Goal: Task Accomplishment & Management: Use online tool/utility

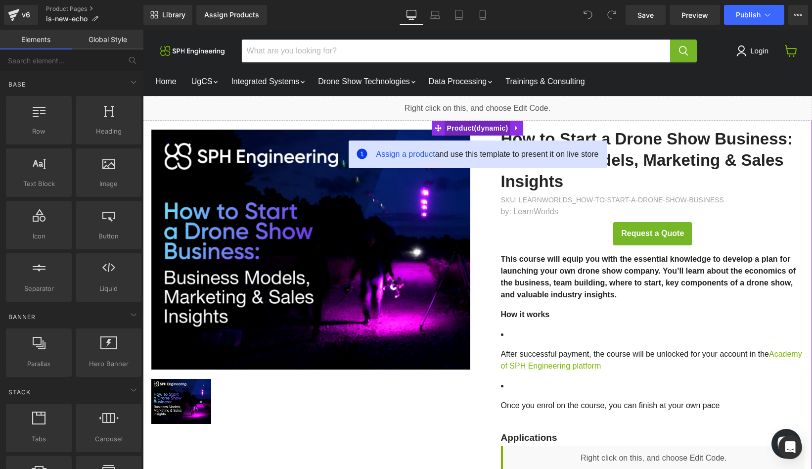
click at [468, 129] on span "Product" at bounding box center [477, 128] width 66 height 15
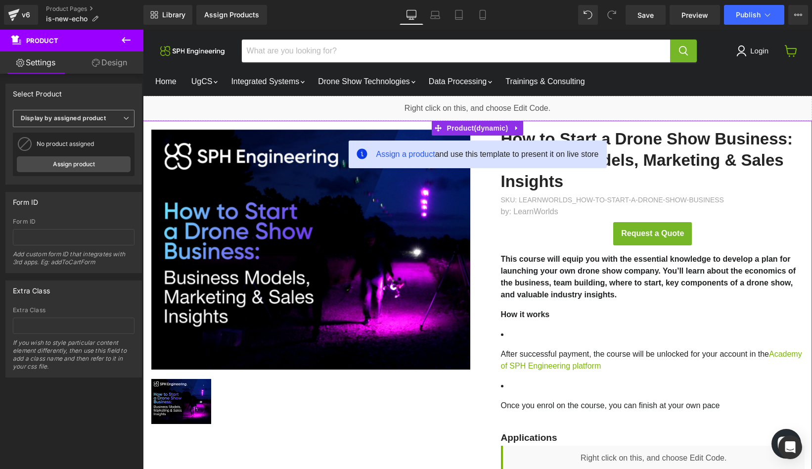
click at [103, 119] on b "Display by assigned product" at bounding box center [63, 117] width 85 height 7
click at [77, 149] on li "Select manually" at bounding box center [72, 148] width 118 height 15
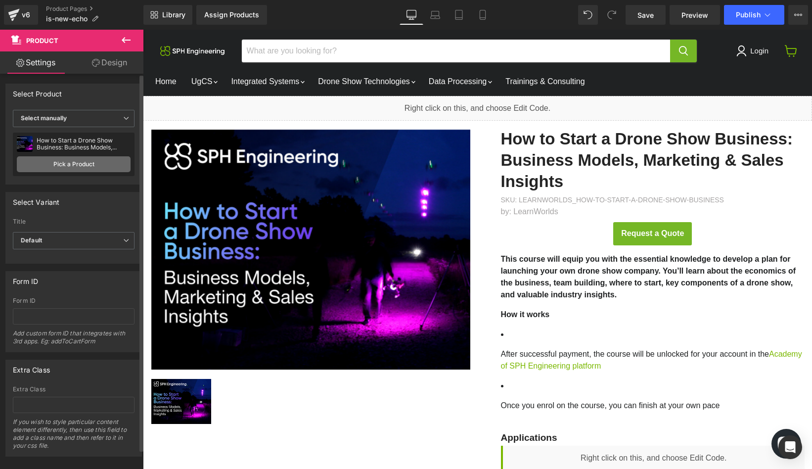
click at [77, 164] on link "Pick a Product" at bounding box center [74, 164] width 114 height 16
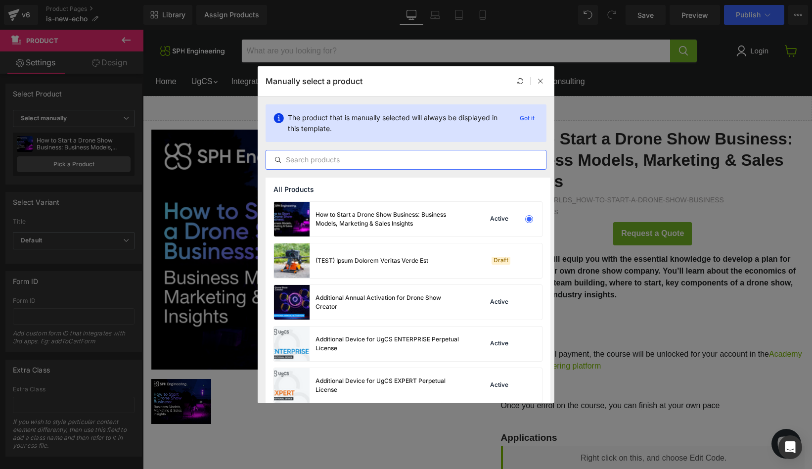
click at [339, 161] on input "text" at bounding box center [406, 160] width 280 height 12
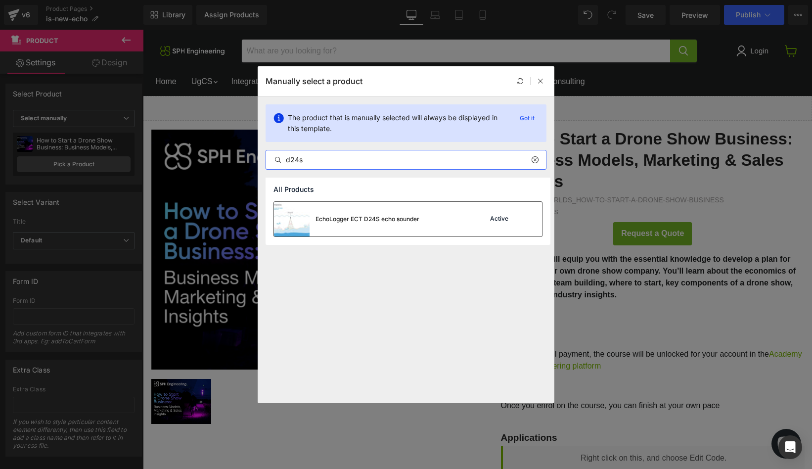
type input "d24s"
click at [312, 221] on div "EchoLogger ECT D24S echo sounder" at bounding box center [346, 219] width 145 height 35
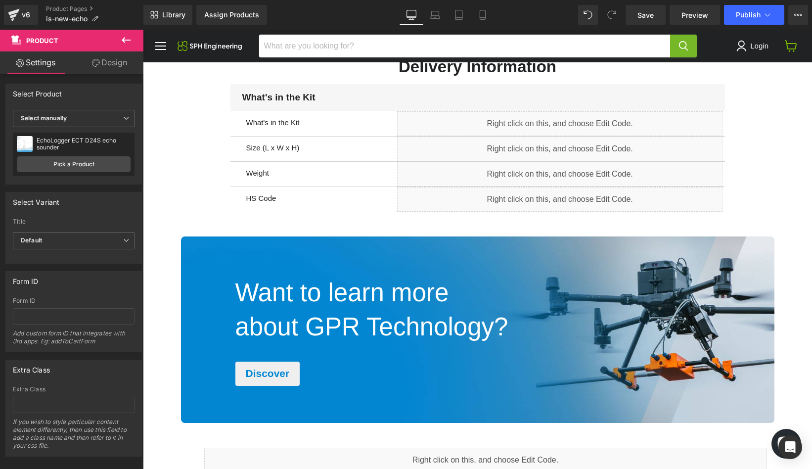
scroll to position [1563, 0]
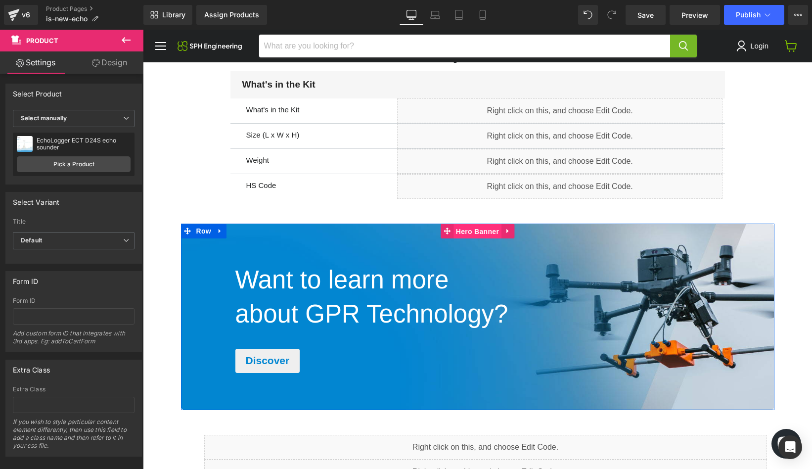
click at [476, 230] on span "Hero Banner" at bounding box center [477, 231] width 48 height 15
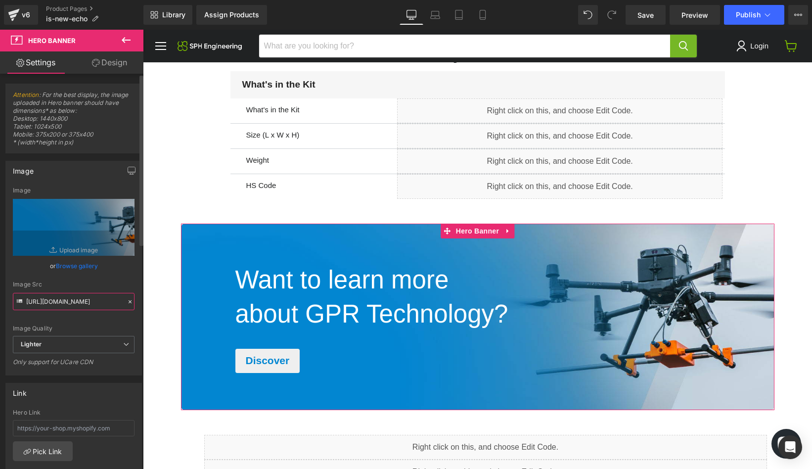
click at [69, 300] on input "[URL][DOMAIN_NAME]" at bounding box center [74, 301] width 122 height 17
click at [35, 302] on input "[URL][DOMAIN_NAME]" at bounding box center [74, 301] width 122 height 17
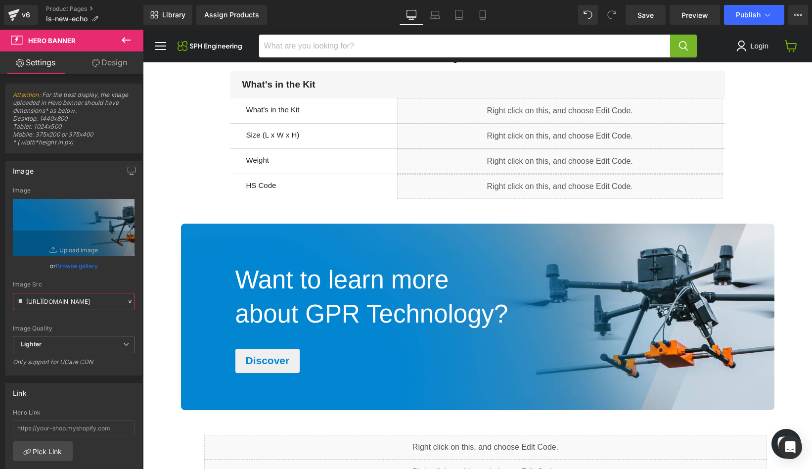
drag, startPoint x: 208, startPoint y: 334, endPoint x: 143, endPoint y: 304, distance: 71.0
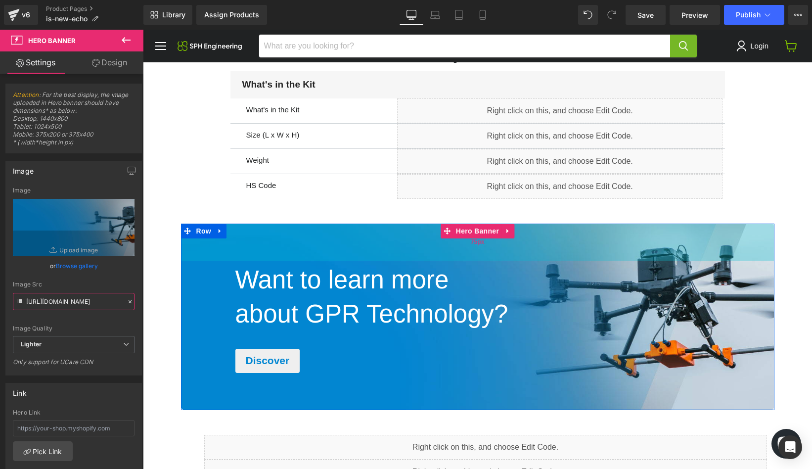
click at [514, 245] on div "75px" at bounding box center [477, 241] width 593 height 37
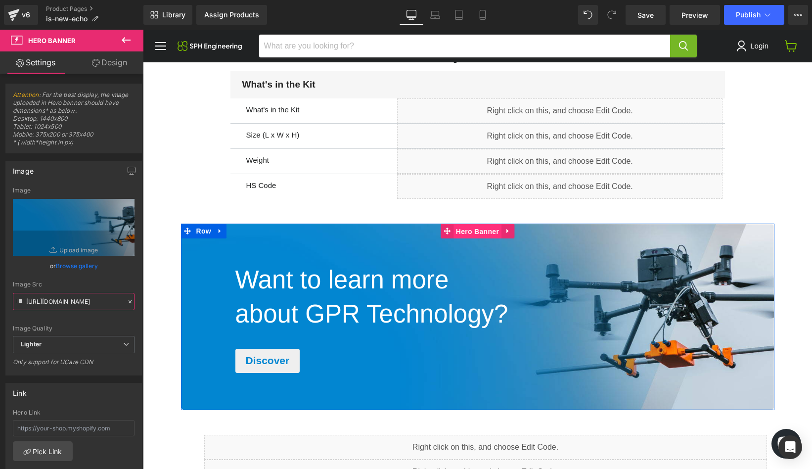
click at [472, 228] on span "Hero Banner" at bounding box center [477, 231] width 48 height 15
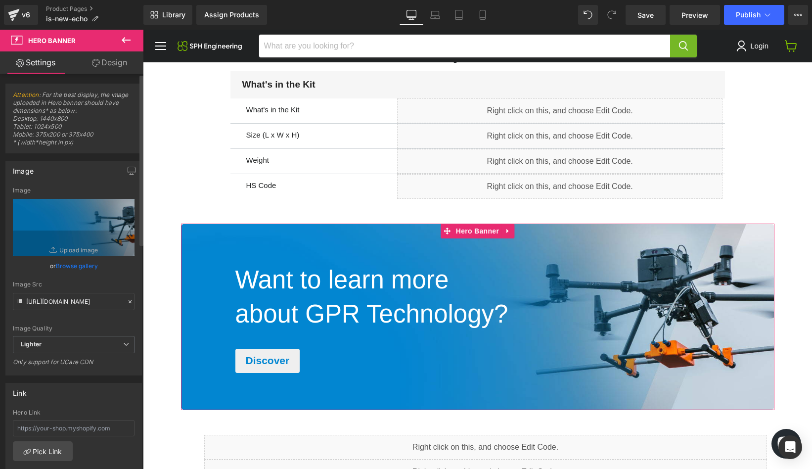
click at [77, 277] on div "Image Quality Lighter Lightest Lighter Lighter Lightest Only support for UCare …" at bounding box center [74, 261] width 122 height 149
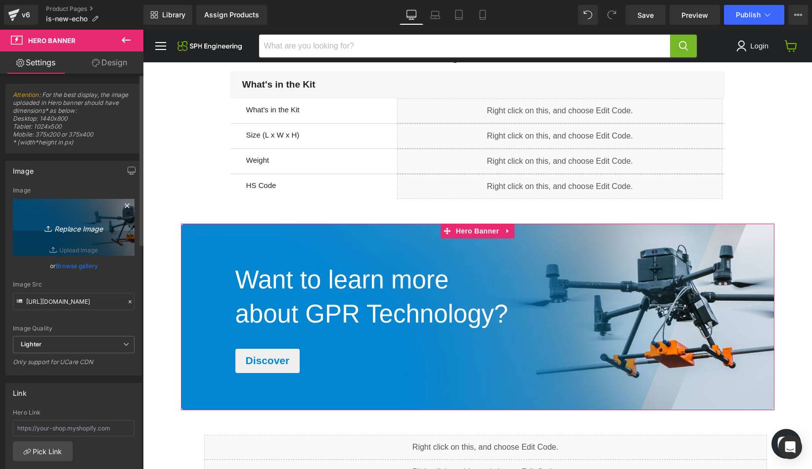
click at [77, 251] on link "Replace Image" at bounding box center [74, 227] width 122 height 57
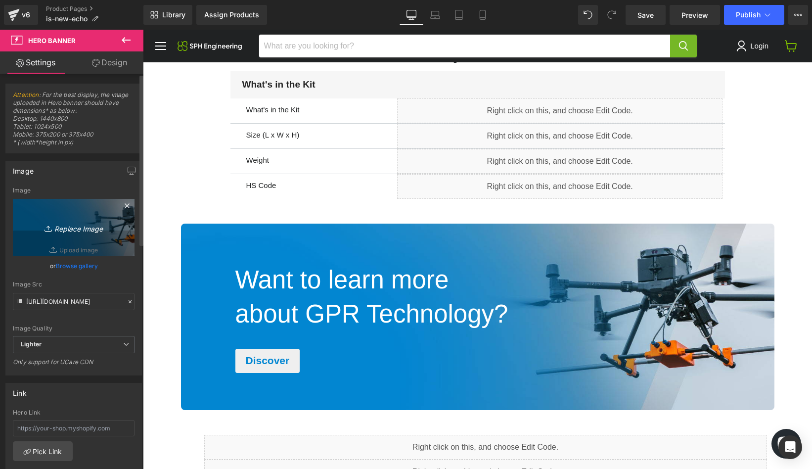
type input "C:\fakepath\2025_08_SPH_IS_BATHY_web_images_2.jpg"
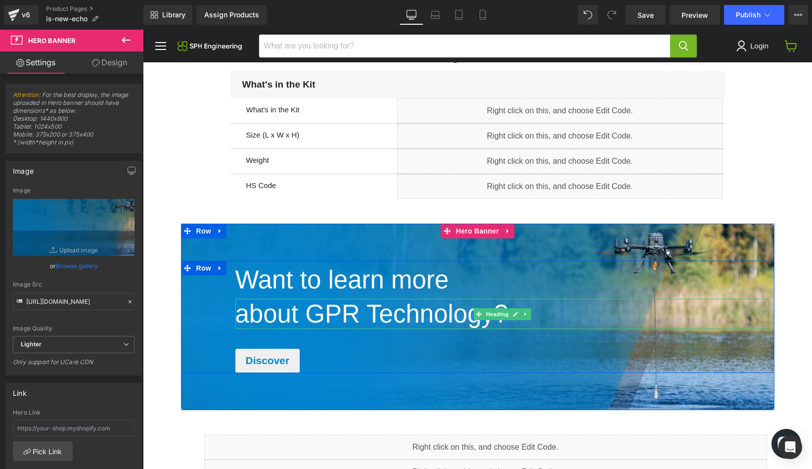
click at [329, 325] on span "about GPR Technology?" at bounding box center [371, 314] width 273 height 28
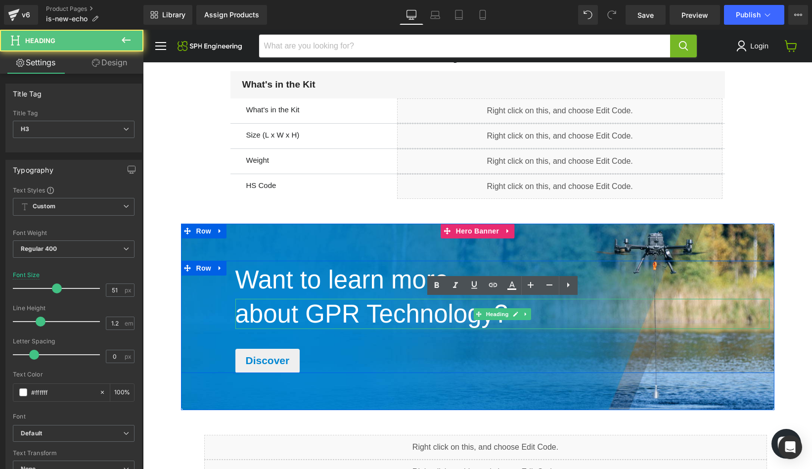
click at [329, 325] on span "about GPR Technology?" at bounding box center [371, 314] width 273 height 28
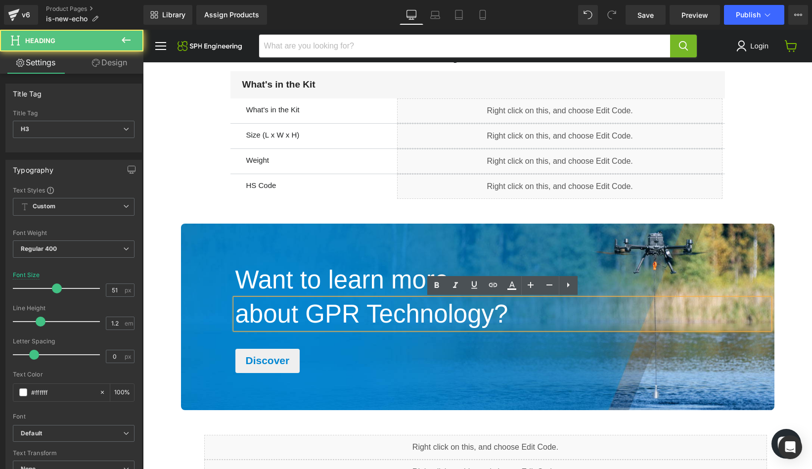
click at [337, 319] on span "about GPR Technology?" at bounding box center [371, 314] width 273 height 28
drag, startPoint x: 310, startPoint y: 317, endPoint x: 355, endPoint y: 315, distance: 44.5
click at [355, 315] on span "about GPR Technology?" at bounding box center [371, 314] width 273 height 28
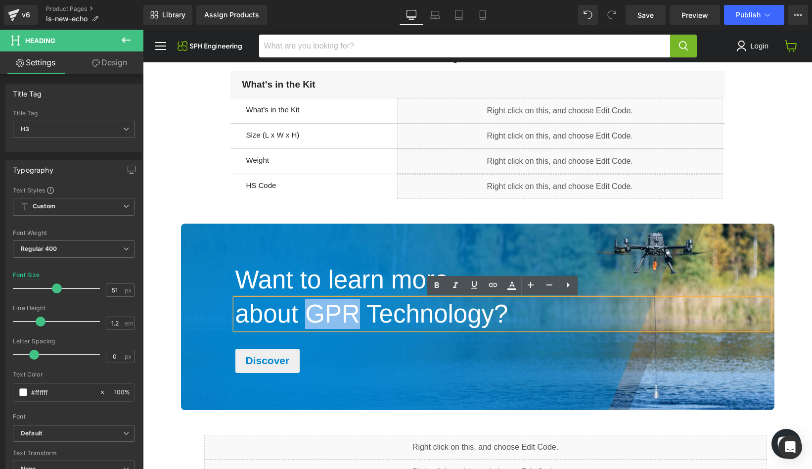
click at [396, 354] on div "Discover" at bounding box center [502, 360] width 534 height 24
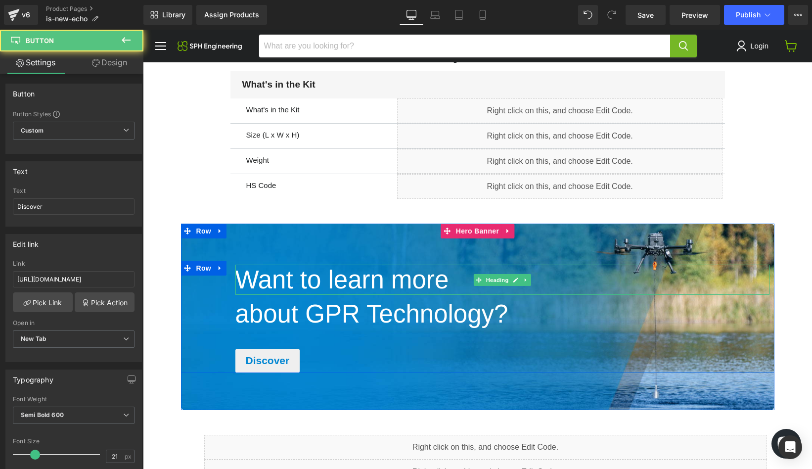
click at [370, 289] on span "Want to learn more" at bounding box center [342, 279] width 214 height 28
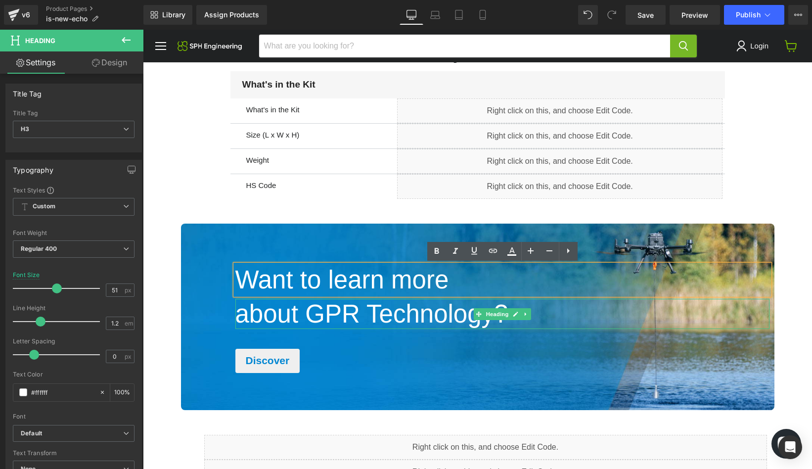
click at [378, 322] on span "about GPR Technology?" at bounding box center [371, 314] width 273 height 28
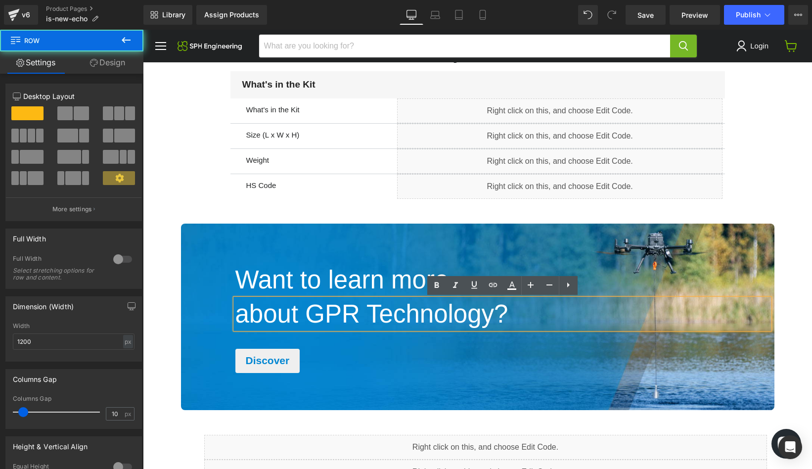
click at [221, 287] on div "Want to learn more Heading about GPR Technology? Heading Discover [GEOGRAPHIC_D…" at bounding box center [477, 316] width 593 height 112
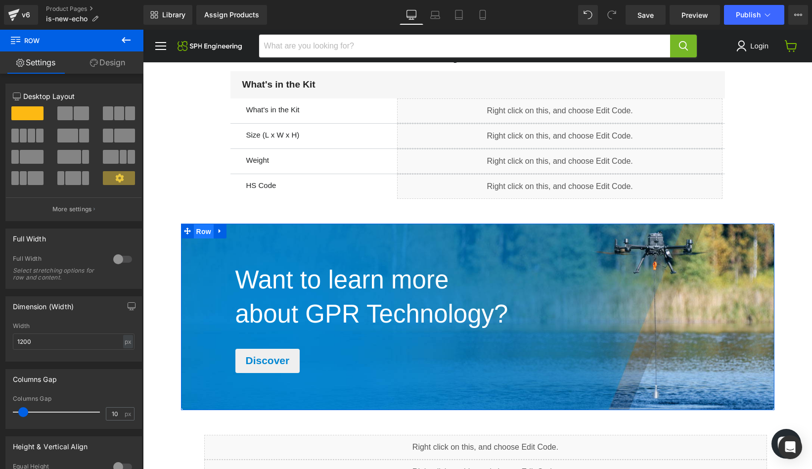
click at [205, 233] on span "Row" at bounding box center [204, 231] width 20 height 15
click at [475, 234] on span "Hero Banner" at bounding box center [477, 230] width 48 height 15
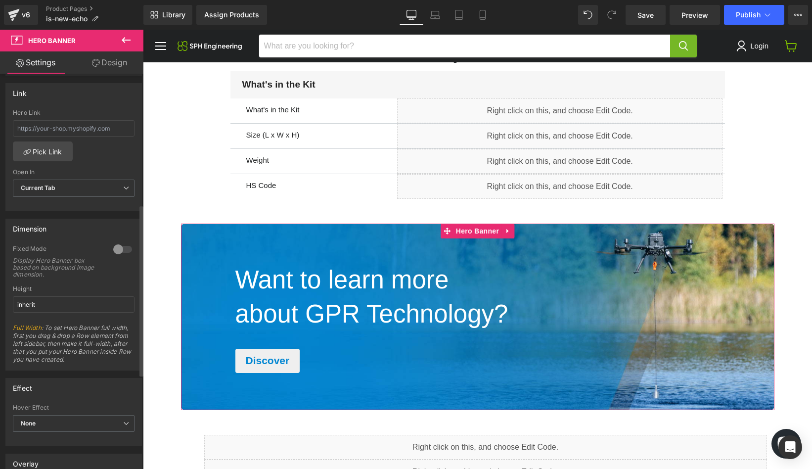
scroll to position [301, 0]
click at [96, 127] on input "text" at bounding box center [74, 126] width 122 height 16
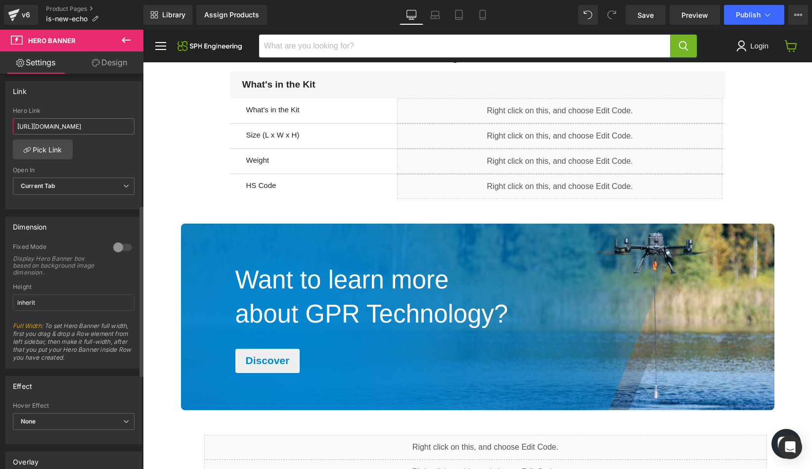
type input "[URL][DOMAIN_NAME]"
click at [113, 157] on div "Hero Link [URL][DOMAIN_NAME] Pick Link Current Tab New Tab Open In Current Tab …" at bounding box center [73, 157] width 135 height 101
click at [106, 188] on span "Current Tab" at bounding box center [74, 185] width 122 height 17
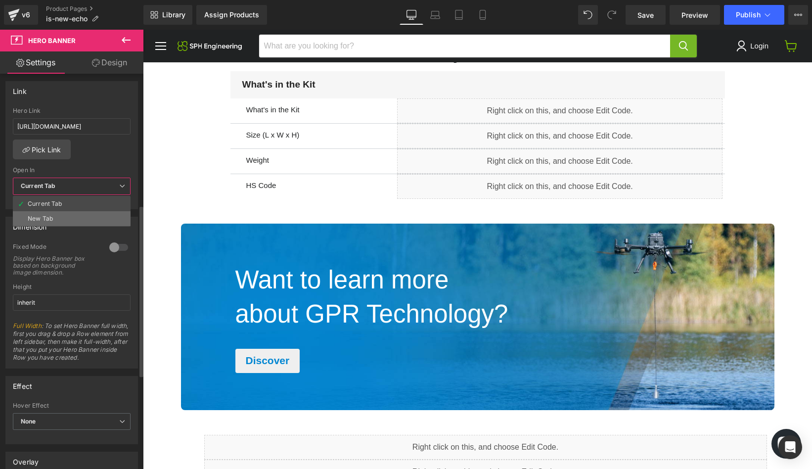
click at [86, 214] on li "New Tab" at bounding box center [72, 218] width 118 height 15
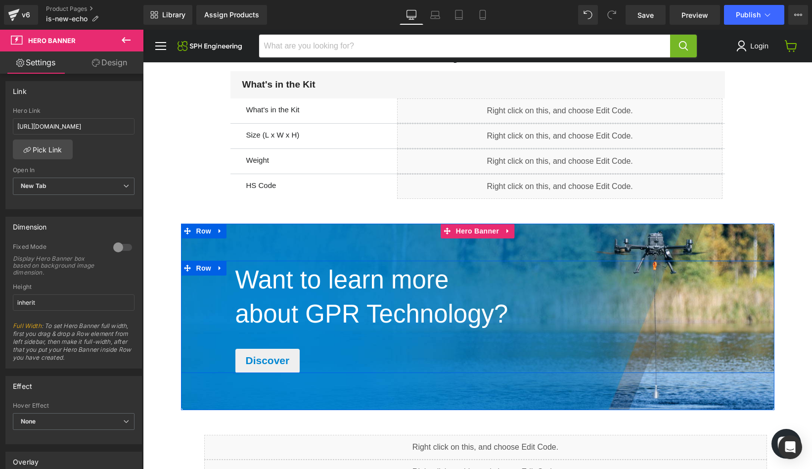
click at [384, 296] on div "Want to learn more Heading about GPR Technology? Heading Discover Button" at bounding box center [502, 316] width 544 height 112
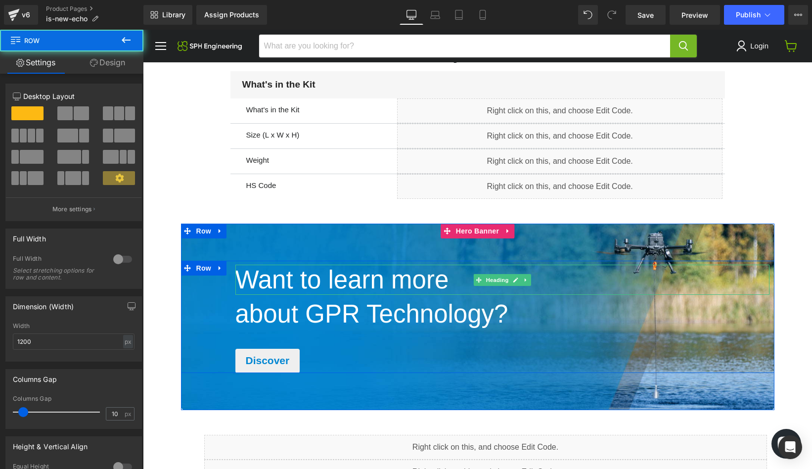
click at [351, 285] on span "Want to learn more" at bounding box center [342, 279] width 214 height 28
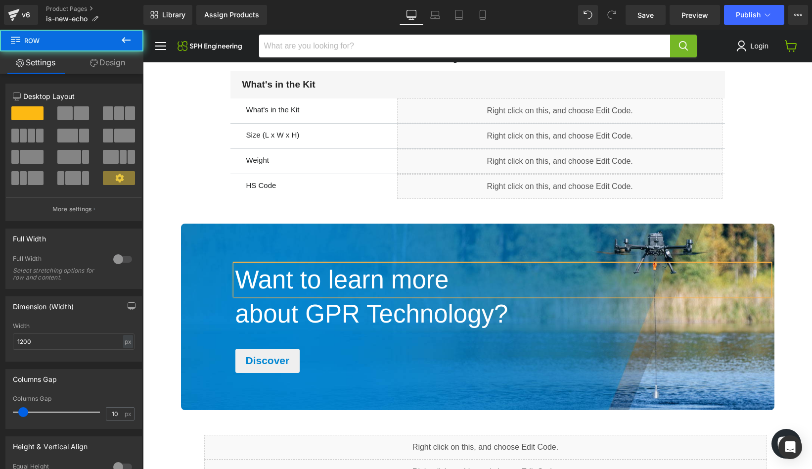
click at [351, 285] on span "Want to learn more" at bounding box center [342, 279] width 214 height 28
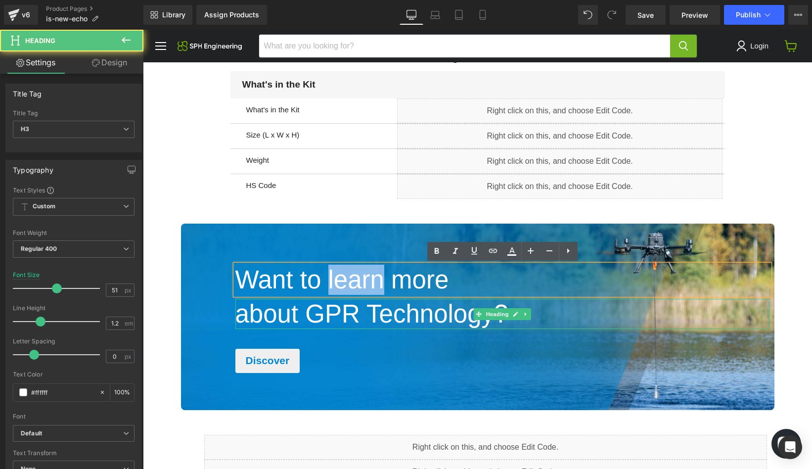
click at [352, 312] on span "about GPR Technology?" at bounding box center [371, 314] width 273 height 28
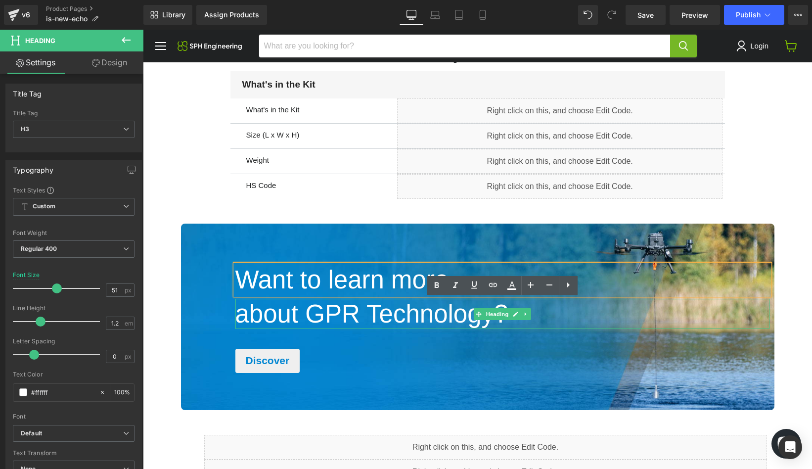
click at [352, 312] on span "about GPR Technology?" at bounding box center [371, 314] width 273 height 28
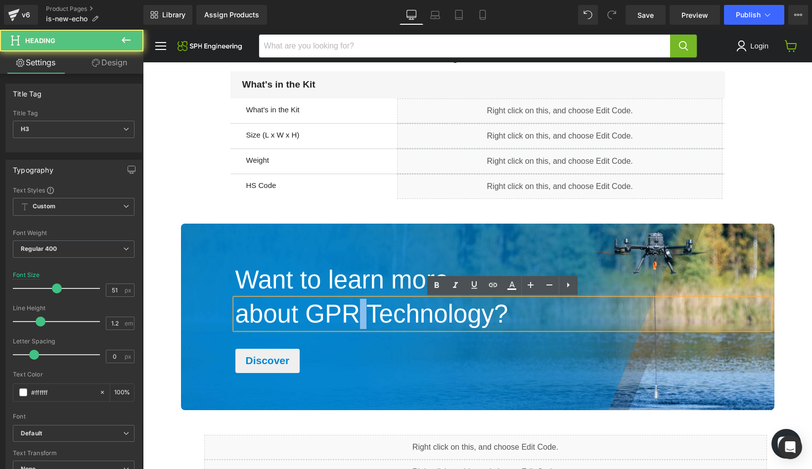
click at [352, 312] on span "about GPR Technology?" at bounding box center [371, 314] width 273 height 28
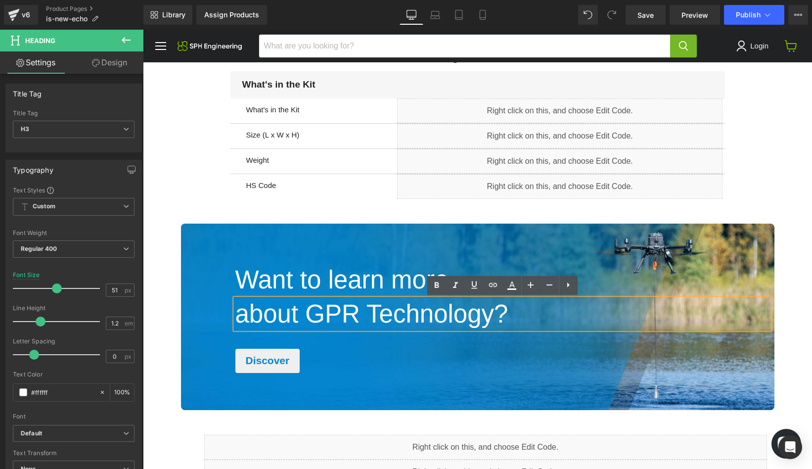
click at [355, 317] on span "about GPR Technology?" at bounding box center [371, 314] width 273 height 28
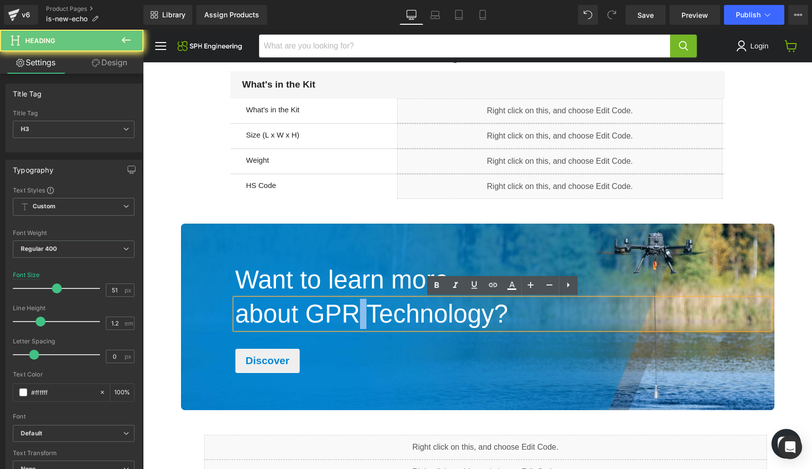
click at [355, 317] on span "about GPR Technology?" at bounding box center [371, 314] width 273 height 28
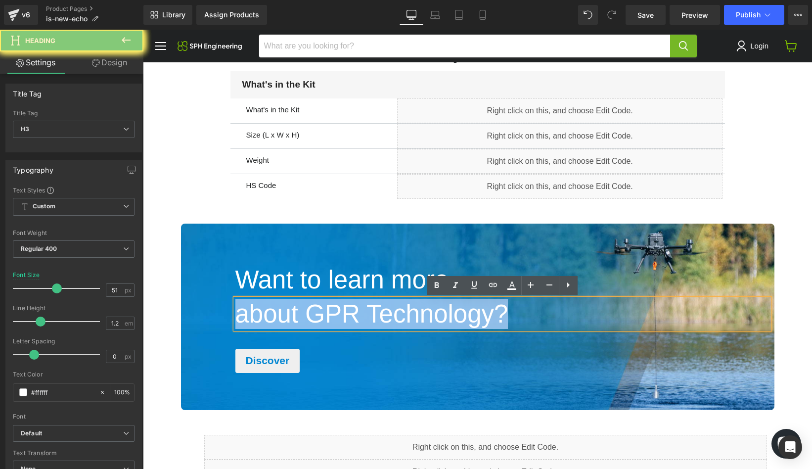
click at [355, 317] on span "about GPR Technology?" at bounding box center [371, 314] width 273 height 28
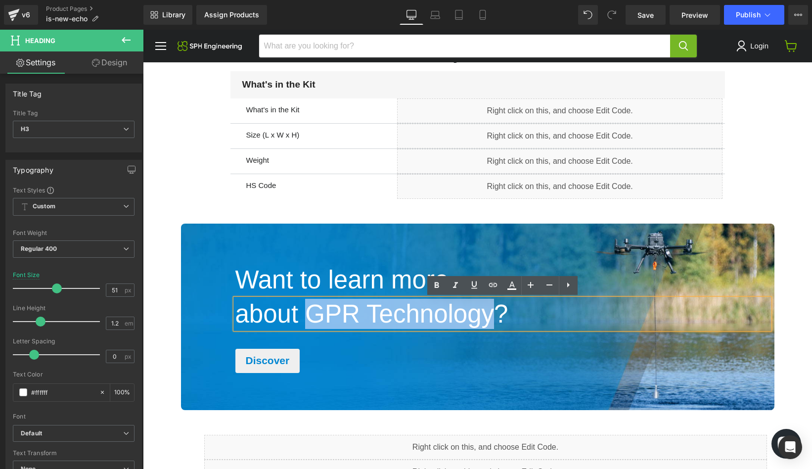
drag, startPoint x: 320, startPoint y: 317, endPoint x: 500, endPoint y: 312, distance: 180.0
click at [500, 312] on span "about GPR Technology?" at bounding box center [371, 314] width 273 height 28
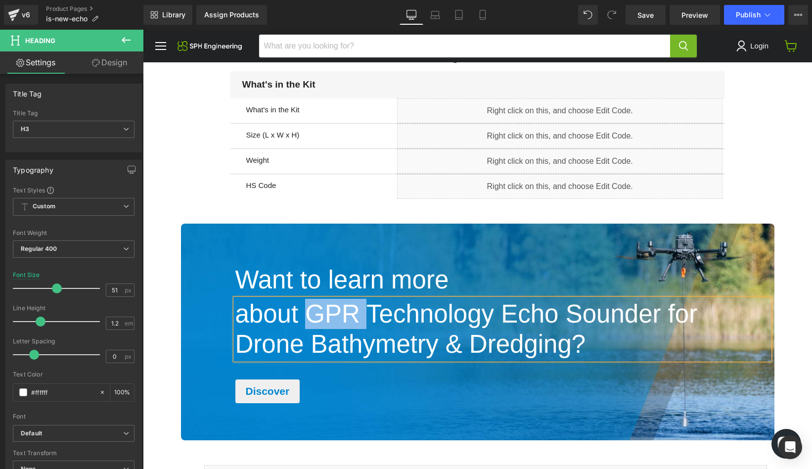
drag, startPoint x: 371, startPoint y: 316, endPoint x: 313, endPoint y: 317, distance: 58.3
click at [313, 317] on span "about GPR Technology Echo Sounder for Drone Bathymetry & Dredging?" at bounding box center [466, 329] width 462 height 58
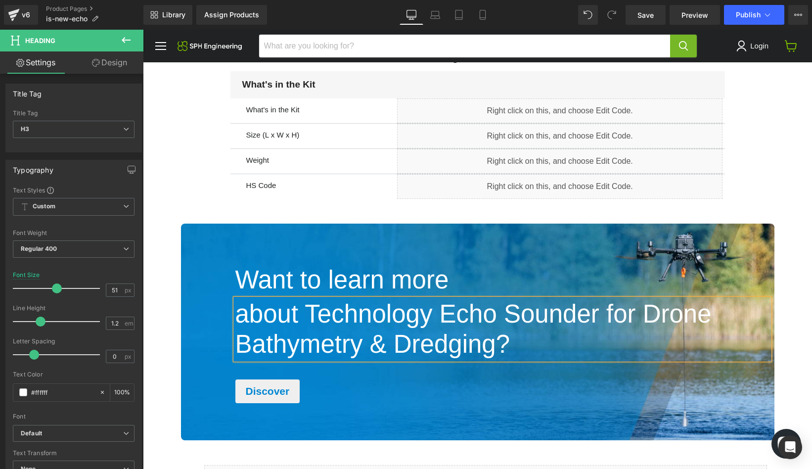
click at [328, 318] on span "about Technology Echo Sounder for Drone Bathymetry & Dredging?" at bounding box center [473, 329] width 476 height 58
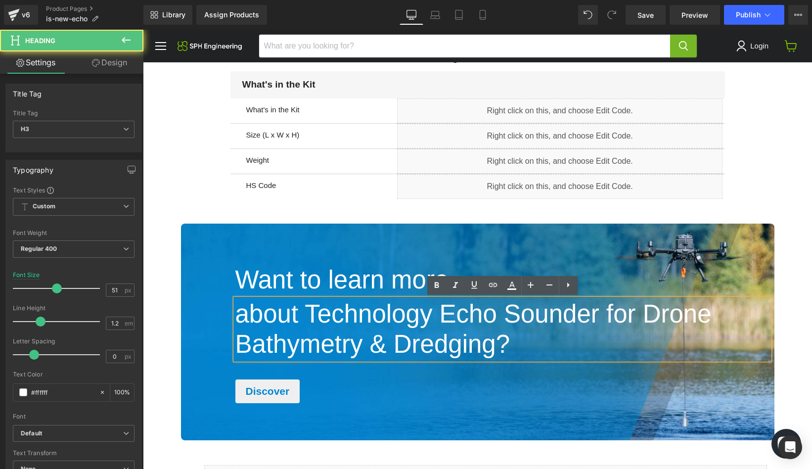
click at [328, 318] on span "about Technology Echo Sounder for Drone Bathymetry & Dredging?" at bounding box center [473, 329] width 476 height 58
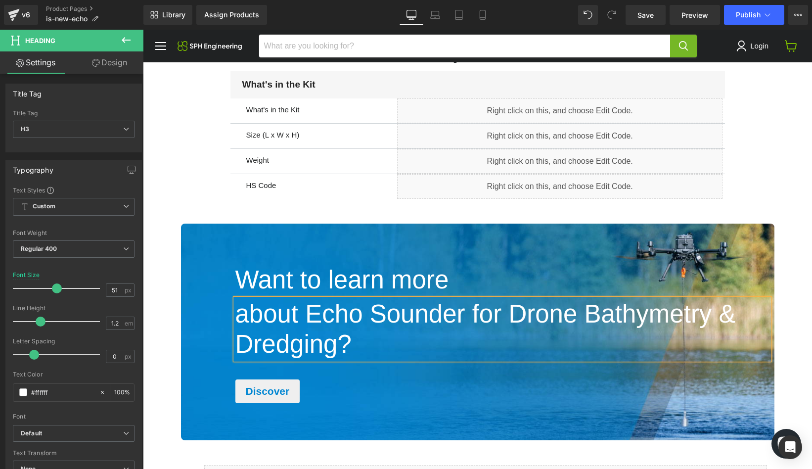
click at [473, 319] on span "about Echo Sounder for Drone Bathymetry & Dredging?" at bounding box center [485, 329] width 500 height 58
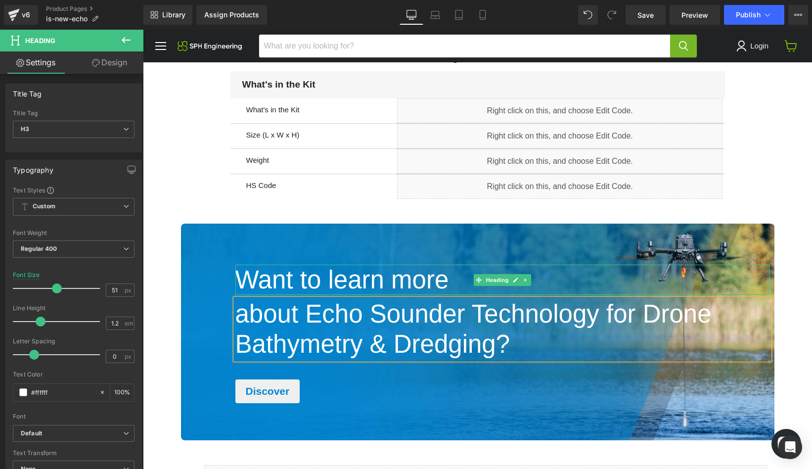
click at [415, 286] on span "Want to learn more" at bounding box center [342, 279] width 214 height 28
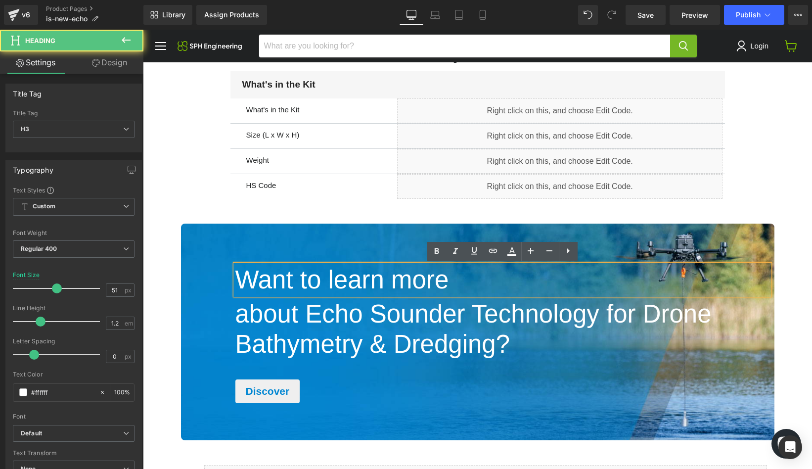
click at [449, 284] on h3 "Want to learn more" at bounding box center [502, 279] width 534 height 30
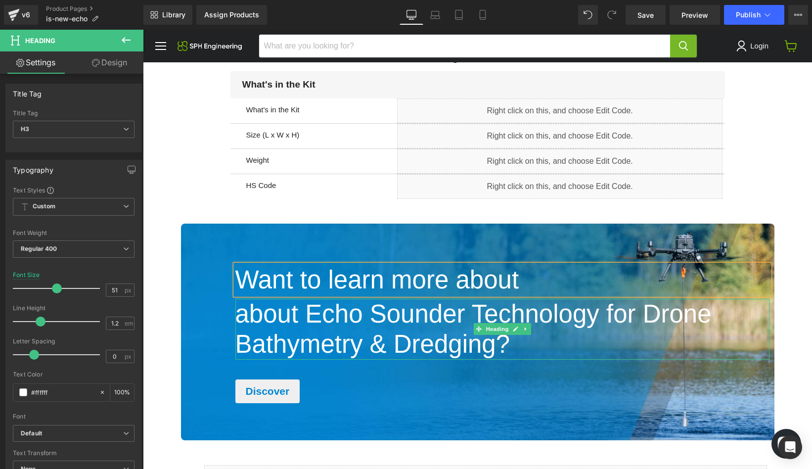
click at [310, 316] on span "about Echo Sounder Technology for Drone Bathymetry & Dredging?" at bounding box center [473, 329] width 476 height 58
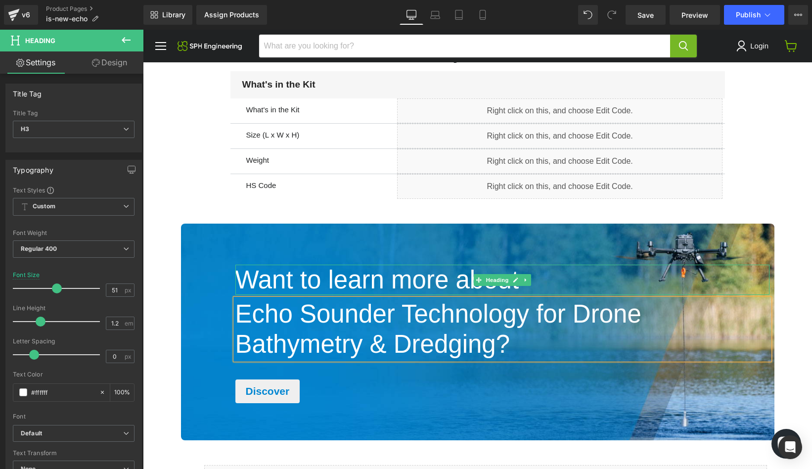
click at [336, 284] on span "Want to learn more about" at bounding box center [377, 279] width 284 height 28
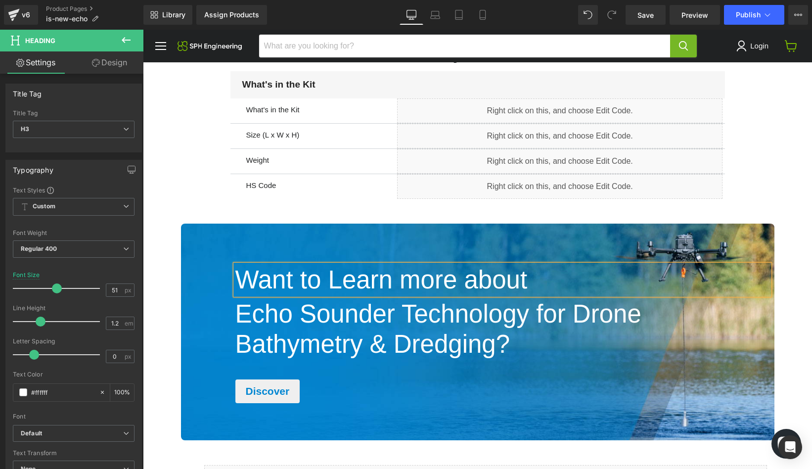
click at [423, 280] on span "Want to Learn more about" at bounding box center [381, 279] width 292 height 28
click at [478, 282] on span "Want to Learn More about" at bounding box center [381, 279] width 292 height 28
click at [271, 392] on span "Button" at bounding box center [267, 391] width 23 height 12
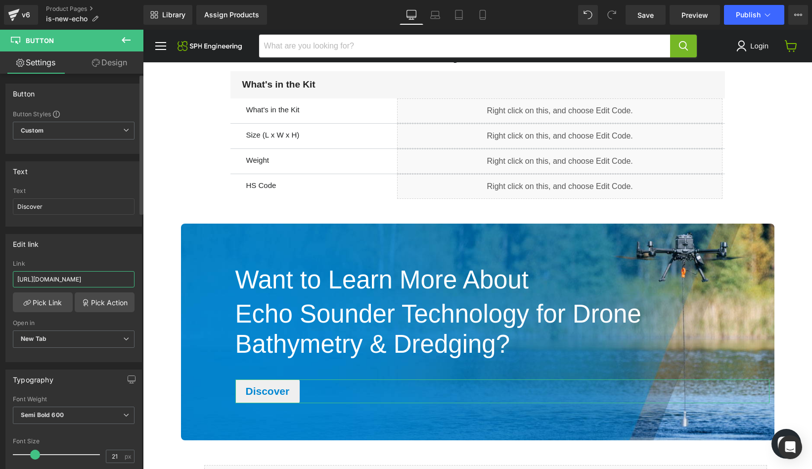
click at [112, 282] on input "[URL][DOMAIN_NAME]" at bounding box center [74, 279] width 122 height 16
click at [91, 283] on input "[URL][DOMAIN_NAME]" at bounding box center [74, 279] width 122 height 16
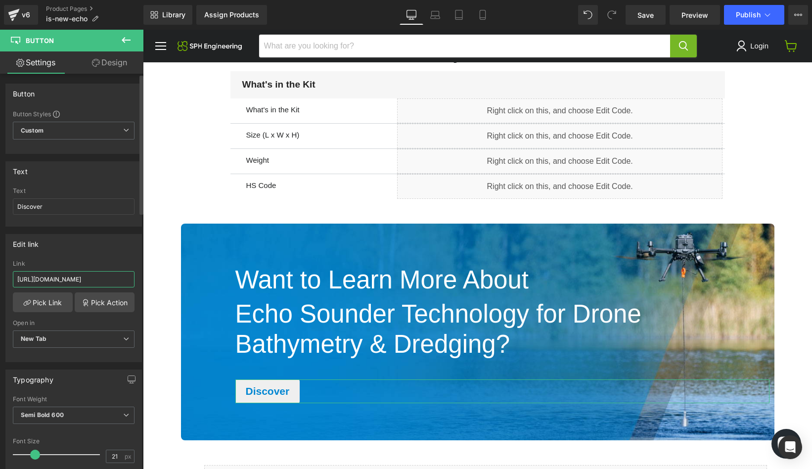
click at [91, 283] on input "[URL][DOMAIN_NAME]" at bounding box center [74, 279] width 122 height 16
paste input "s://[DOMAIN_NAME][URL]"
type input "[URL][DOMAIN_NAME]"
click at [98, 251] on div "Edit link" at bounding box center [73, 243] width 135 height 19
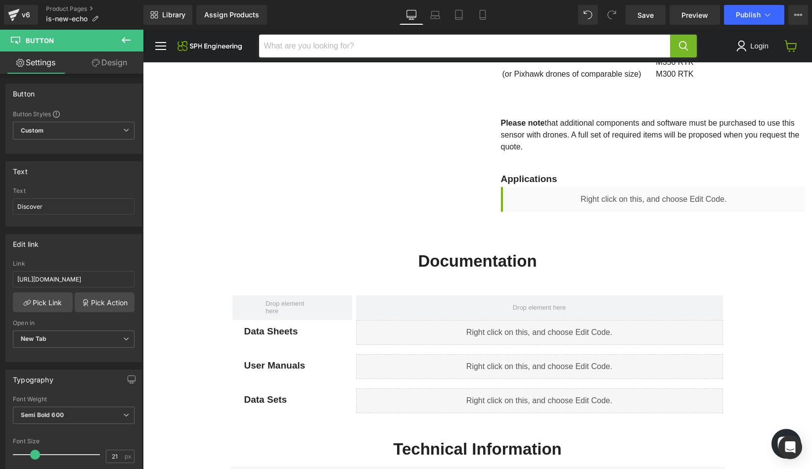
scroll to position [541, 0]
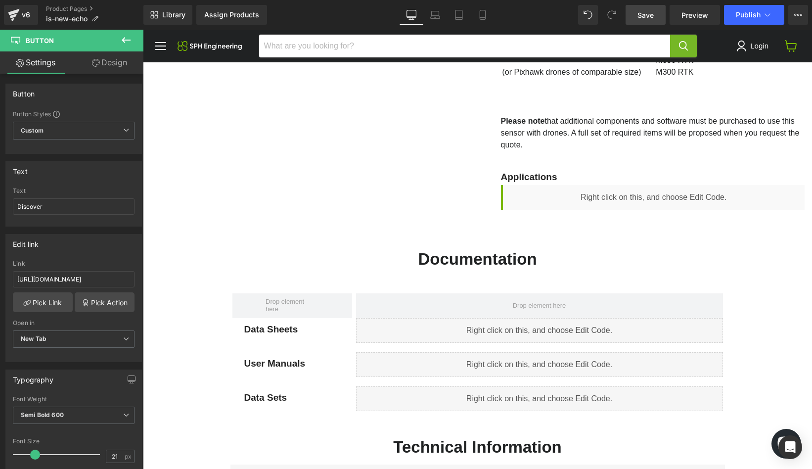
click at [648, 10] on span "Save" at bounding box center [645, 15] width 16 height 10
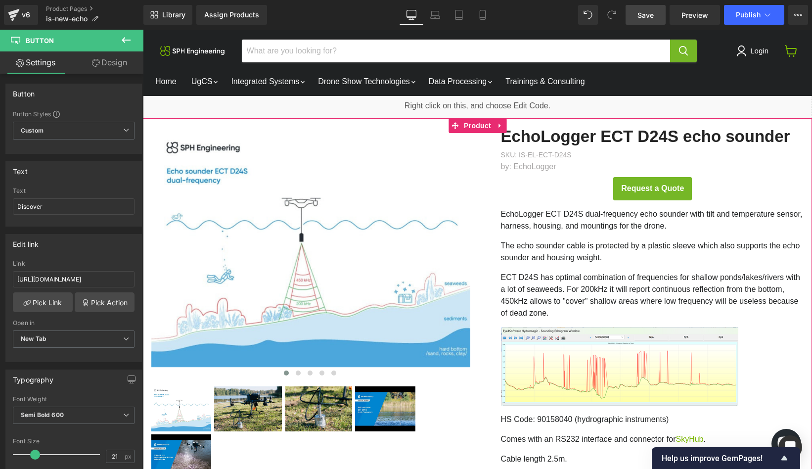
scroll to position [0, 0]
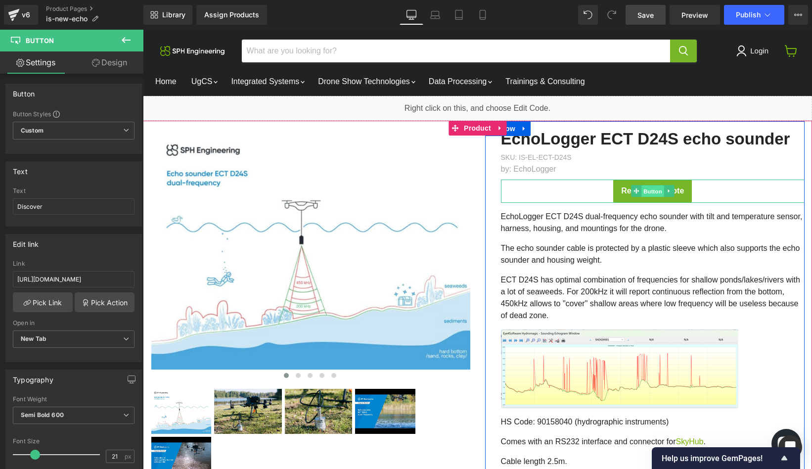
click at [654, 189] on span "Button" at bounding box center [652, 191] width 23 height 12
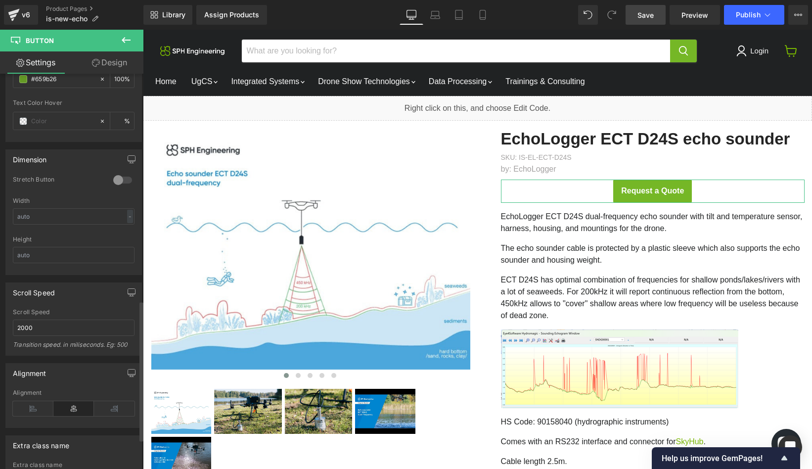
scroll to position [641, 0]
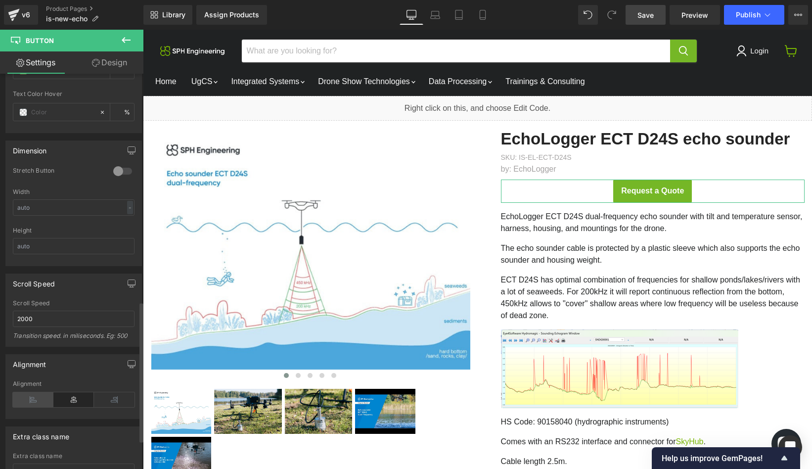
click at [32, 399] on icon at bounding box center [33, 399] width 41 height 15
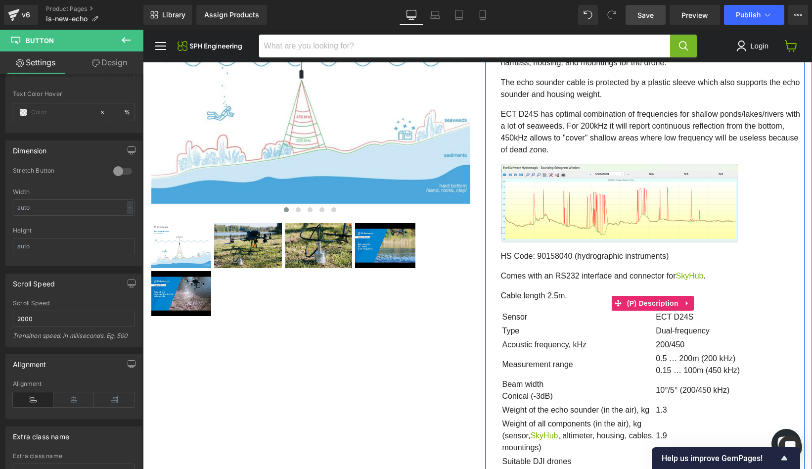
scroll to position [116, 0]
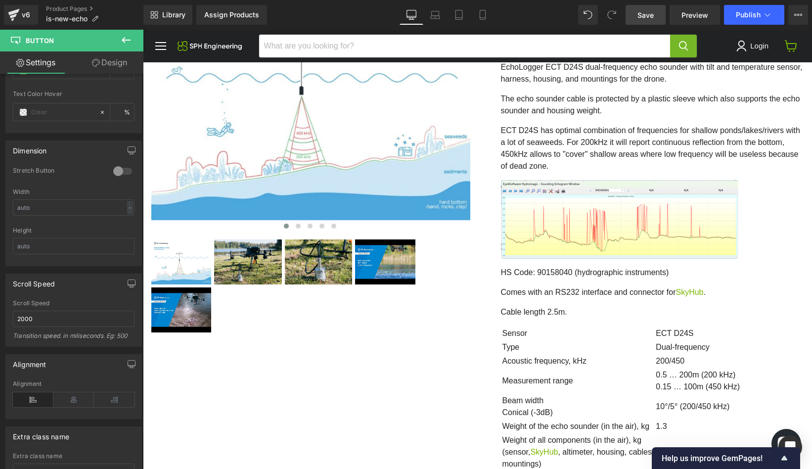
click at [652, 15] on span "Save" at bounding box center [645, 15] width 16 height 10
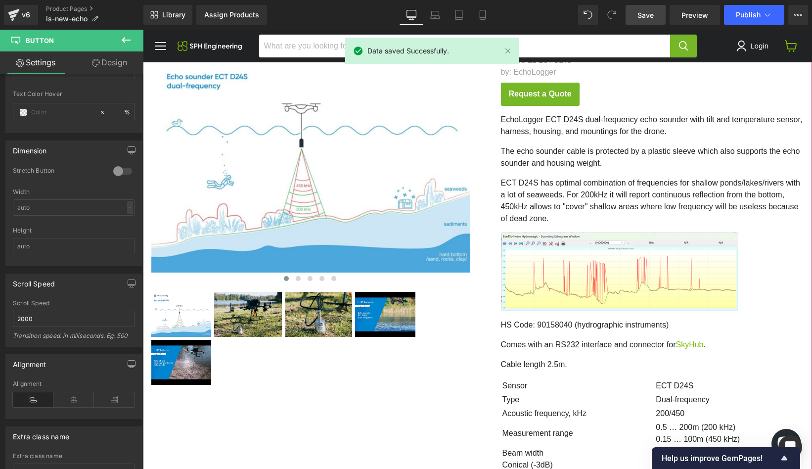
scroll to position [0, 0]
